Goal: Task Accomplishment & Management: Manage account settings

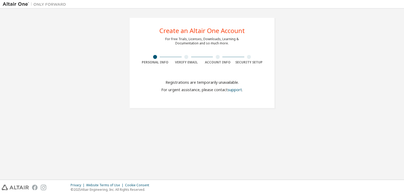
click at [185, 56] on div at bounding box center [186, 57] width 4 height 4
drag, startPoint x: 185, startPoint y: 56, endPoint x: 159, endPoint y: 57, distance: 26.2
click at [159, 57] on div "Personal Info Verify Email Account Info Security Setup" at bounding box center [201, 60] width 125 height 10
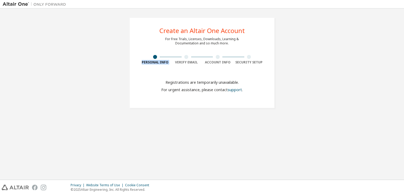
click at [159, 57] on div at bounding box center [154, 57] width 31 height 4
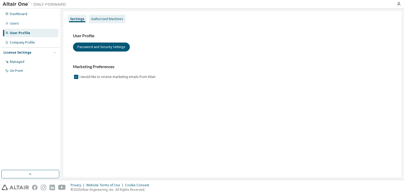
click at [104, 18] on div "Authorized Machines" at bounding box center [107, 19] width 32 height 4
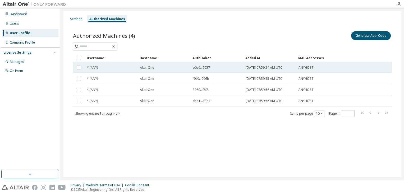
click at [120, 69] on div "* (ANY)" at bounding box center [111, 68] width 48 height 4
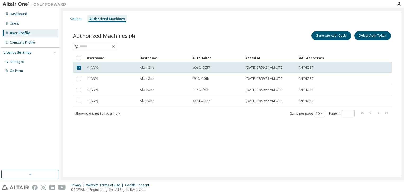
click at [120, 69] on div "* (ANY)" at bounding box center [111, 68] width 48 height 4
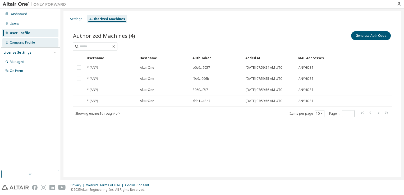
click at [31, 43] on div "Company Profile" at bounding box center [22, 42] width 25 height 4
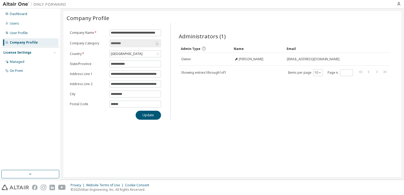
click at [127, 45] on input "********" at bounding box center [133, 43] width 44 height 5
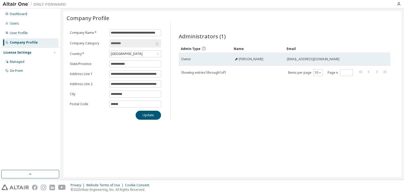
click at [184, 58] on span "Owner" at bounding box center [186, 59] width 10 height 4
click at [216, 59] on div "Owner" at bounding box center [205, 59] width 48 height 4
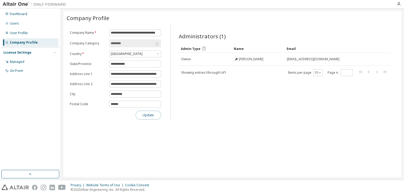
click at [156, 115] on button "Update" at bounding box center [148, 115] width 25 height 9
click at [121, 52] on div "India" at bounding box center [135, 54] width 51 height 6
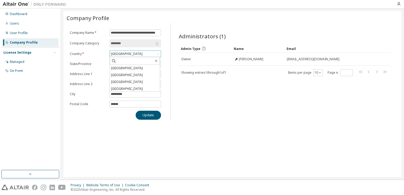
click at [124, 55] on div "India" at bounding box center [135, 54] width 51 height 6
click at [133, 43] on input "********" at bounding box center [133, 43] width 44 height 5
drag, startPoint x: 133, startPoint y: 43, endPoint x: 61, endPoint y: 68, distance: 75.7
click at [61, 68] on div "**********" at bounding box center [232, 93] width 343 height 171
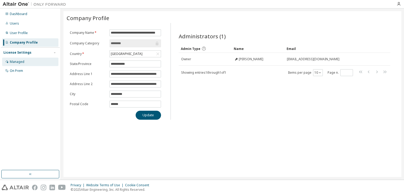
click at [15, 64] on div "Managed" at bounding box center [17, 62] width 15 height 4
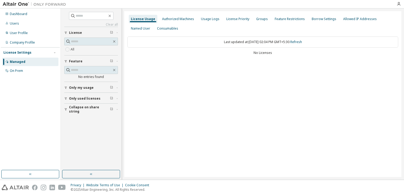
click at [117, 87] on icon "button" at bounding box center [117, 88] width 3 height 2
click at [35, 71] on div "On Prem" at bounding box center [30, 71] width 56 height 8
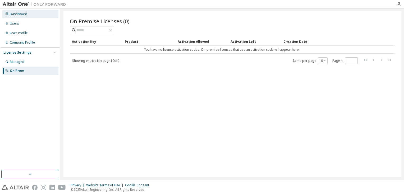
click at [25, 15] on div "Dashboard" at bounding box center [18, 14] width 17 height 4
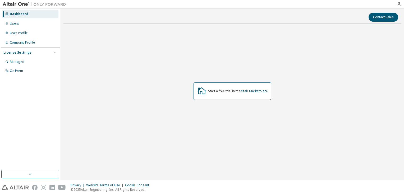
click at [223, 84] on div "Start a free trial in the Altair Marketplace" at bounding box center [233, 91] width 78 height 17
click at [214, 90] on div "Start a free trial in the Altair Marketplace" at bounding box center [238, 91] width 60 height 4
click at [385, 15] on button "Contact Sales" at bounding box center [384, 17] width 30 height 9
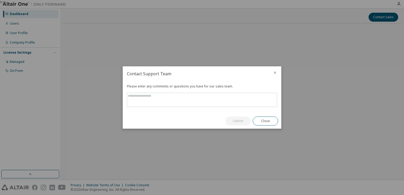
click at [275, 72] on icon "close" at bounding box center [275, 73] width 4 height 4
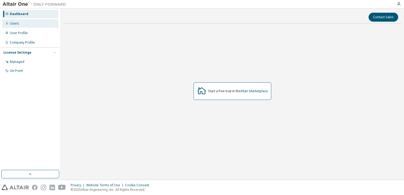
click at [34, 24] on div "Users" at bounding box center [30, 23] width 56 height 8
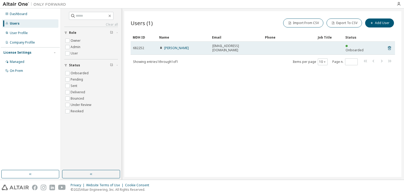
click at [355, 48] on span "Onboarded" at bounding box center [355, 50] width 18 height 4
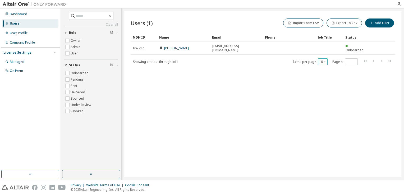
click at [325, 62] on icon "button" at bounding box center [325, 62] width 2 height 1
click at [316, 137] on div "Users (1) Import From CSV Export To CSV Add User Clear Load Save Save As Field …" at bounding box center [262, 94] width 277 height 166
click at [316, 20] on button "Import From CSV" at bounding box center [303, 23] width 40 height 9
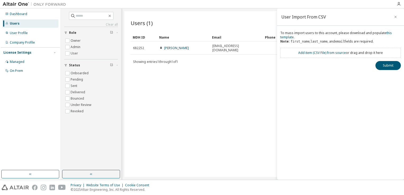
click at [229, 96] on div "Users (1) Import From CSV Export To CSV Add User Clear Load Save Save As Field …" at bounding box center [262, 94] width 277 height 166
click at [395, 17] on icon "button" at bounding box center [396, 17] width 2 height 2
